Goal: Check status: Check status

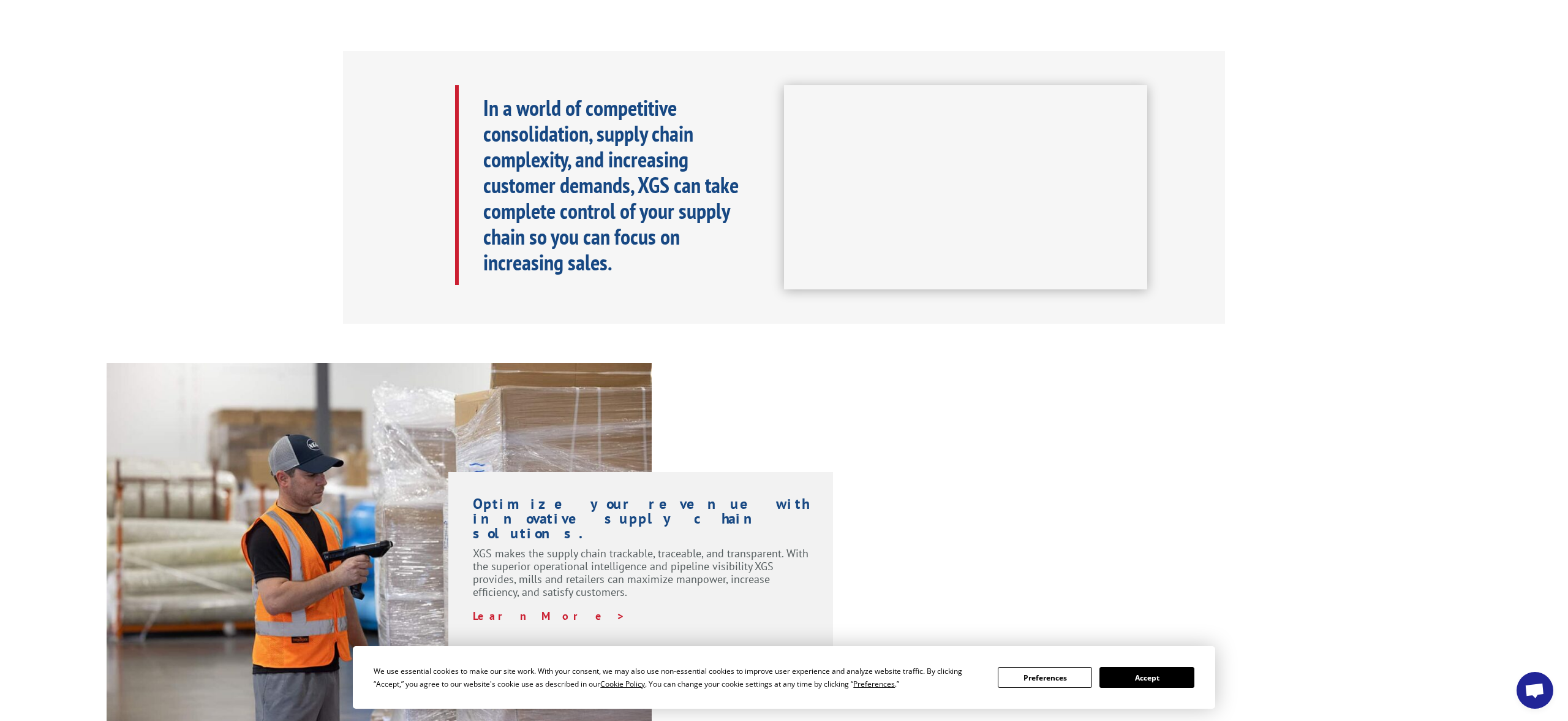
scroll to position [542, 0]
click at [1158, 682] on button "Accept" at bounding box center [1147, 677] width 94 height 21
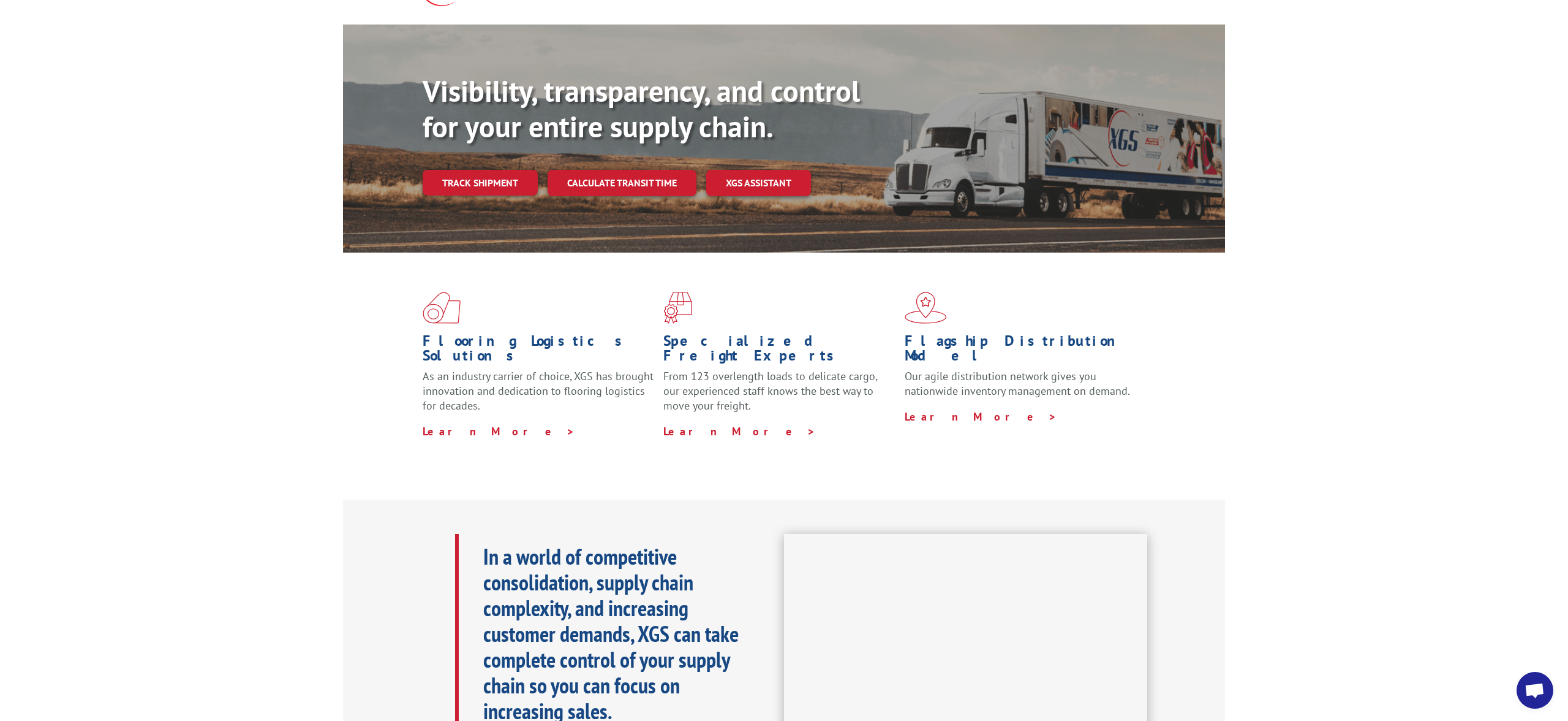
scroll to position [0, 0]
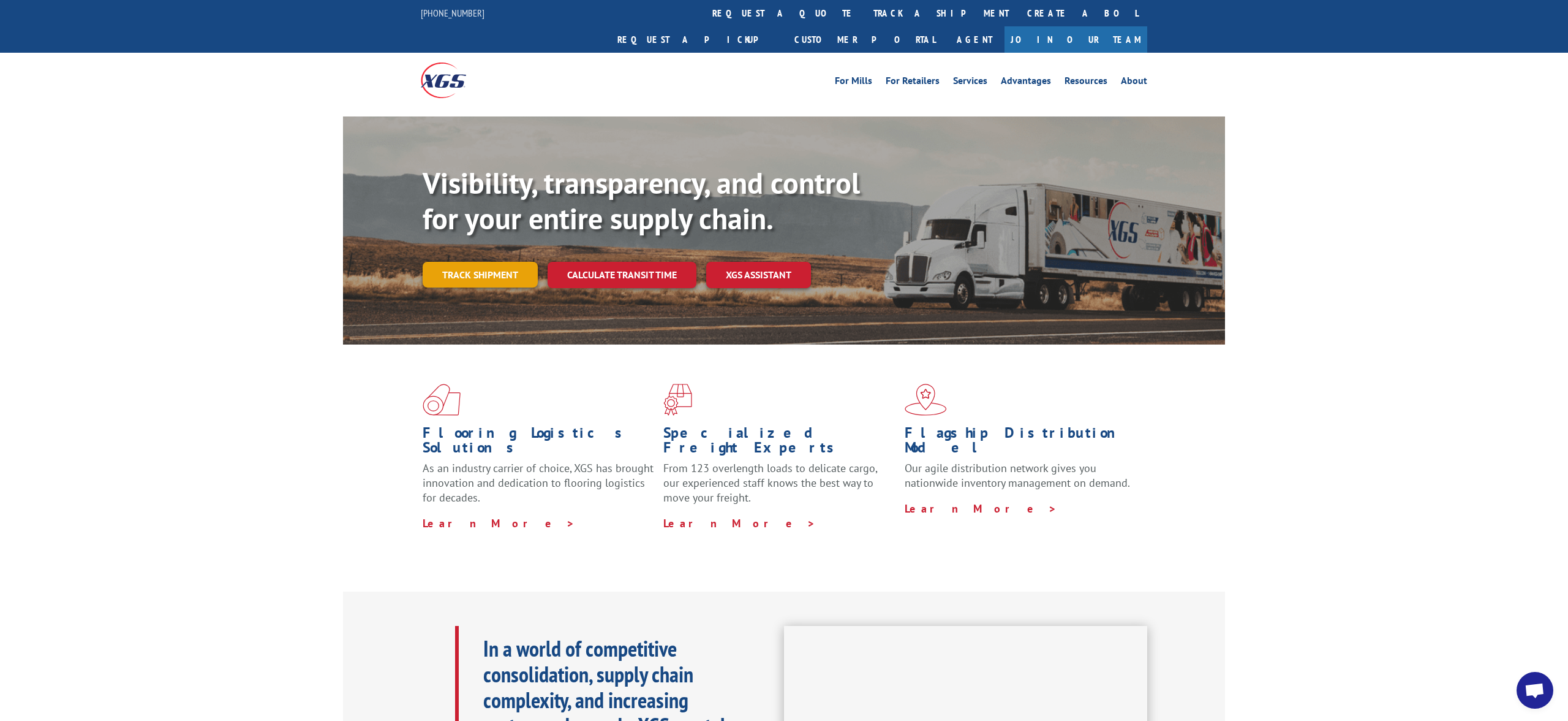
click at [479, 261] on link "Track shipment" at bounding box center [480, 274] width 115 height 26
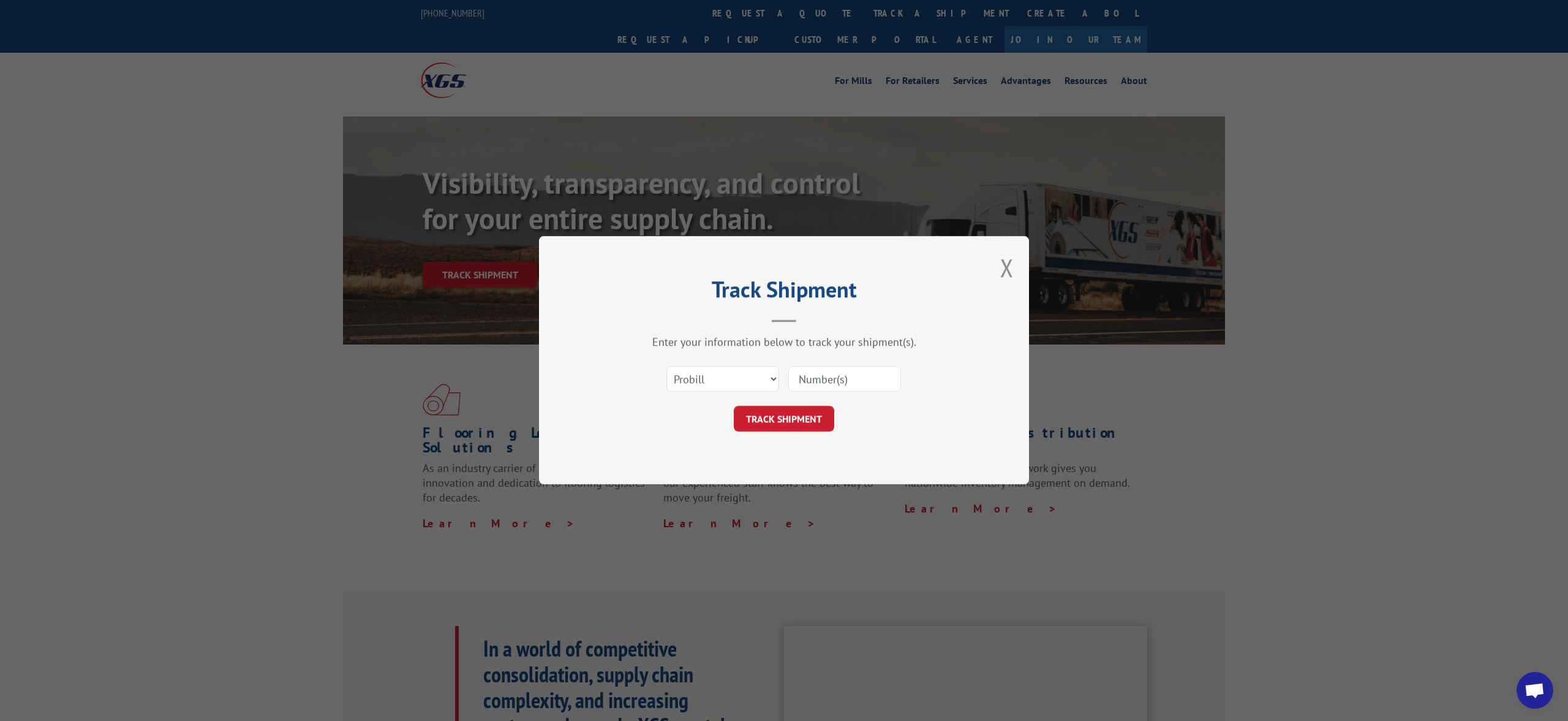
click at [997, 265] on div "Track Shipment Enter your information below to track your shipment(s). Select c…" at bounding box center [784, 360] width 490 height 248
click at [1004, 265] on button "Close modal" at bounding box center [1007, 267] width 14 height 32
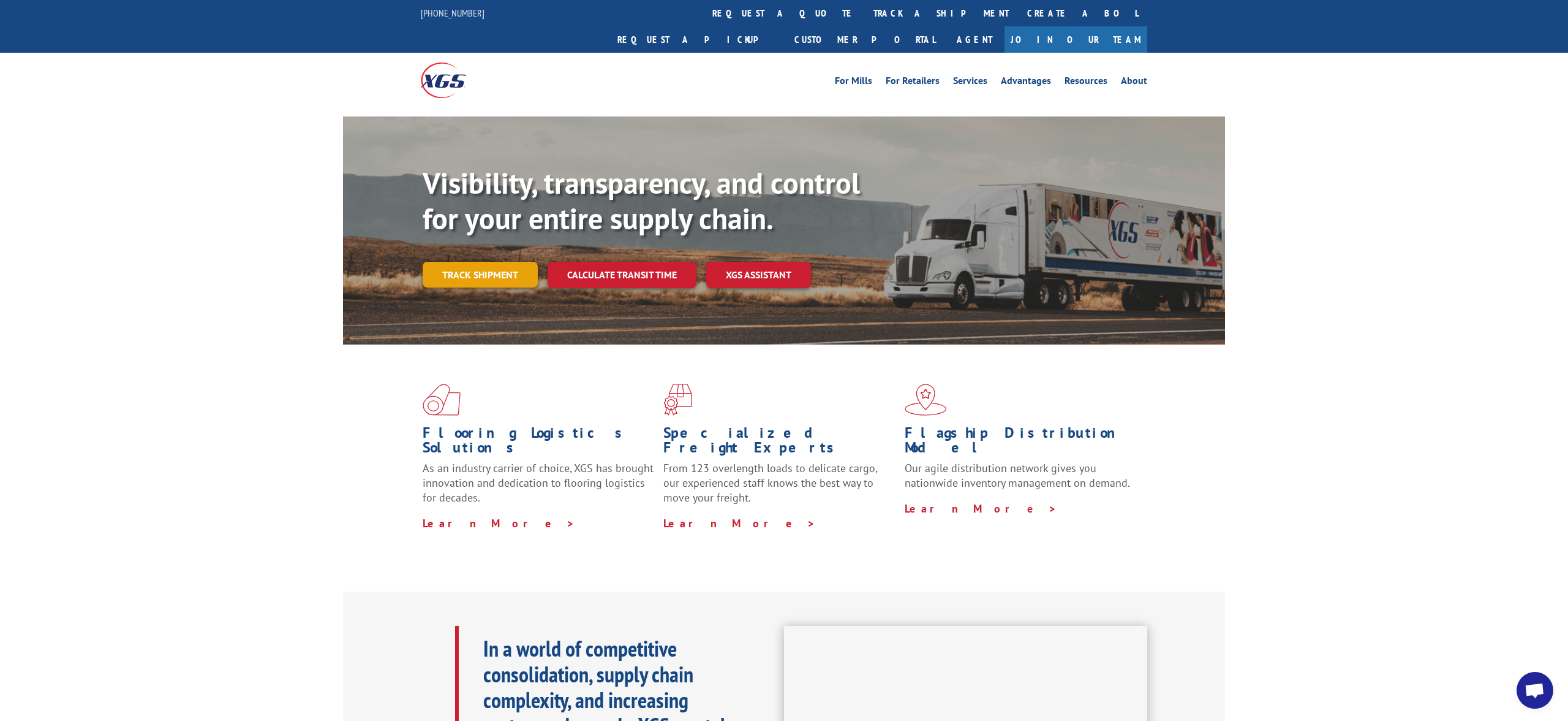
click at [462, 261] on link "Track shipment" at bounding box center [480, 274] width 115 height 26
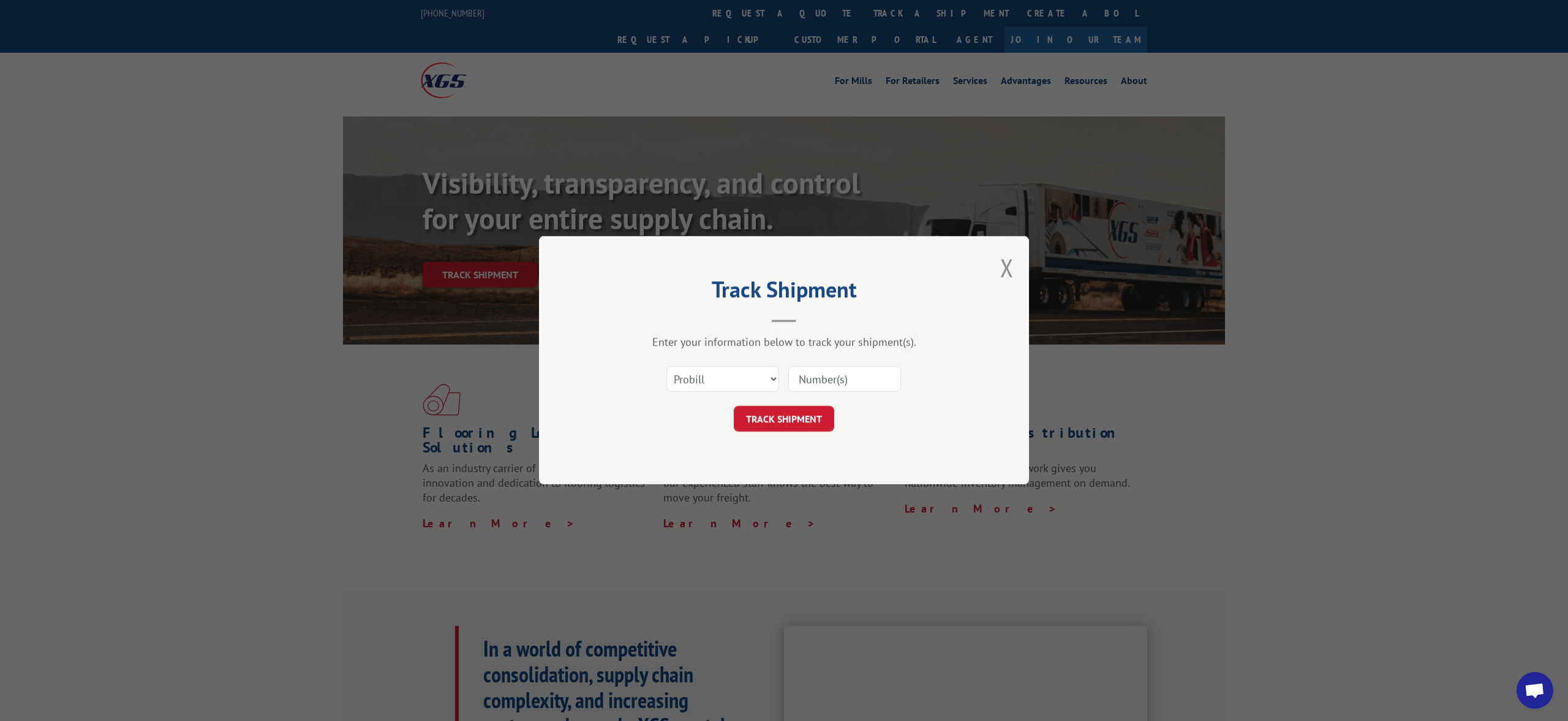
drag, startPoint x: 808, startPoint y: 378, endPoint x: 834, endPoint y: 378, distance: 26.0
click at [808, 378] on input at bounding box center [844, 379] width 113 height 26
type input "16253089"
click at [765, 420] on button "TRACK SHIPMENT" at bounding box center [784, 419] width 101 height 26
